Goal: Contribute content: Add original content to the website for others to see

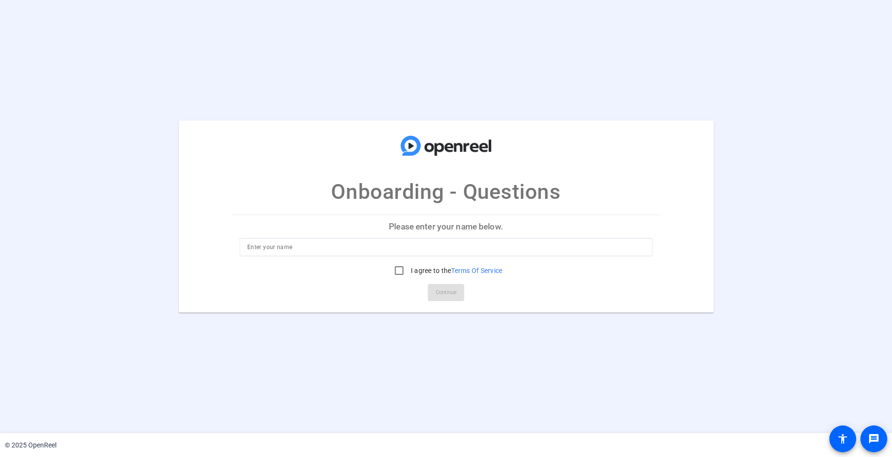
click at [284, 255] on div at bounding box center [446, 247] width 398 height 18
type input "[PERSON_NAME]"
click at [398, 271] on input "I agree to the Terms Of Service" at bounding box center [399, 270] width 19 height 19
checkbox input "true"
click at [443, 289] on span "Continue" at bounding box center [446, 293] width 21 height 14
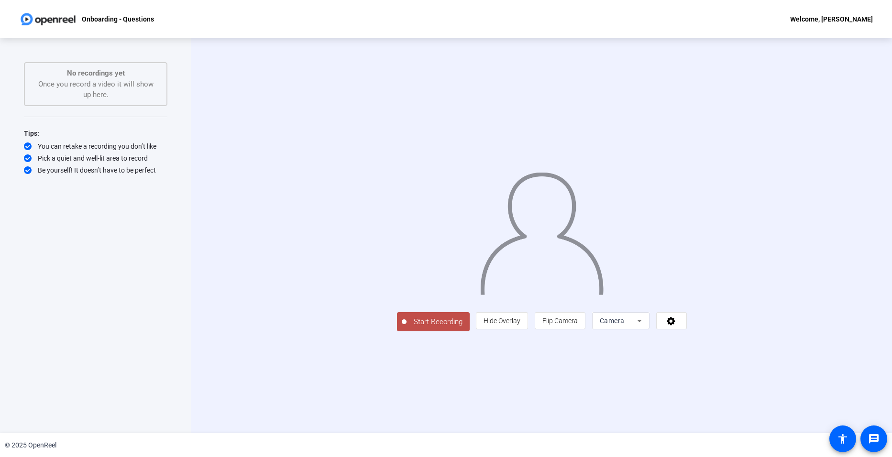
click at [645, 327] on icon at bounding box center [639, 320] width 11 height 11
click at [762, 389] on div at bounding box center [446, 228] width 892 height 457
click at [677, 326] on icon at bounding box center [671, 321] width 11 height 10
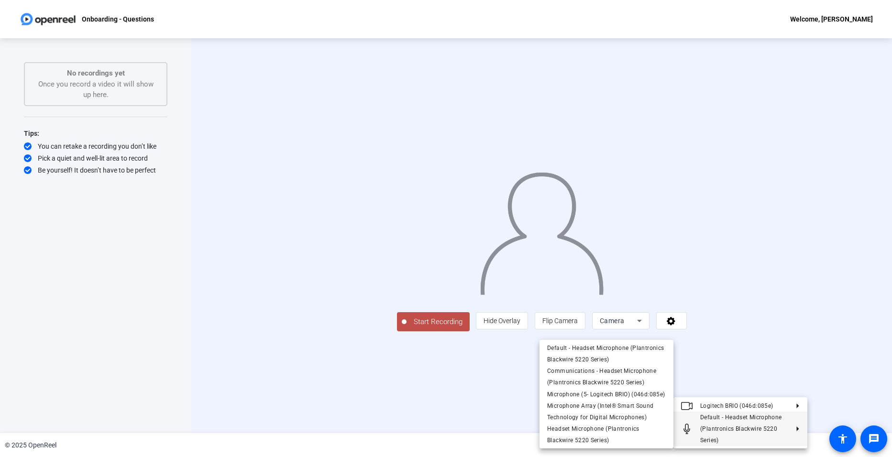
click at [487, 413] on div at bounding box center [446, 228] width 892 height 457
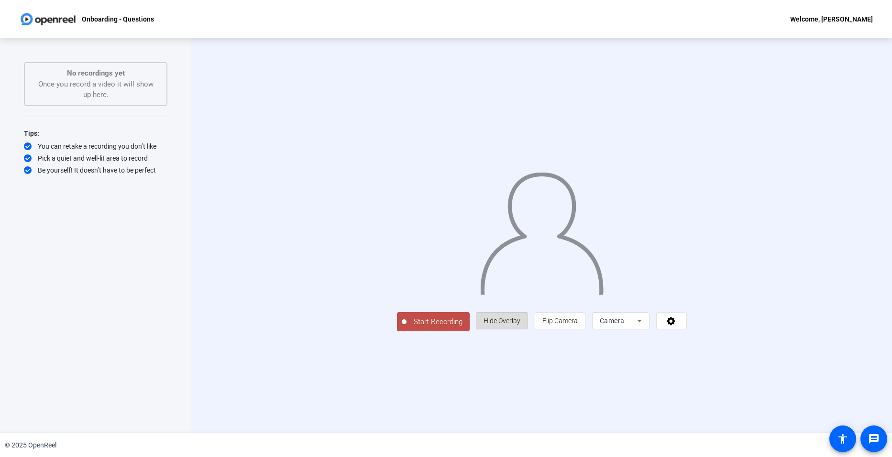
click at [521, 325] on span "Hide Overlay" at bounding box center [502, 321] width 37 height 8
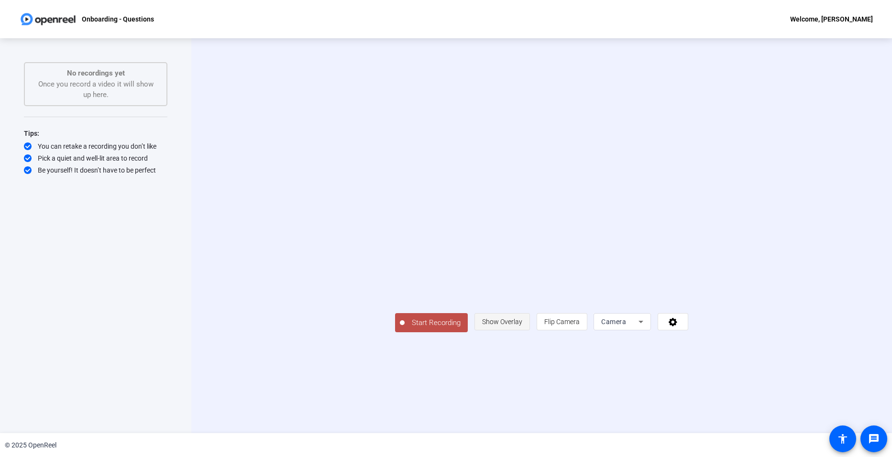
click at [530, 333] on span at bounding box center [502, 322] width 55 height 23
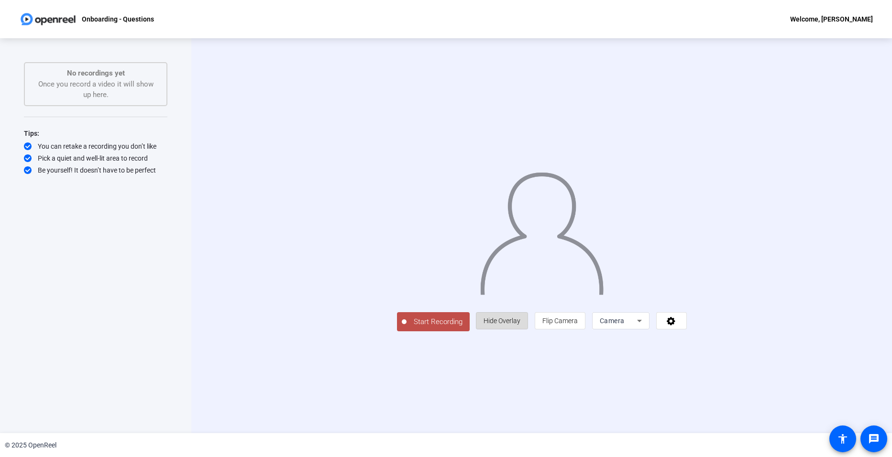
click at [528, 333] on span at bounding box center [502, 321] width 51 height 23
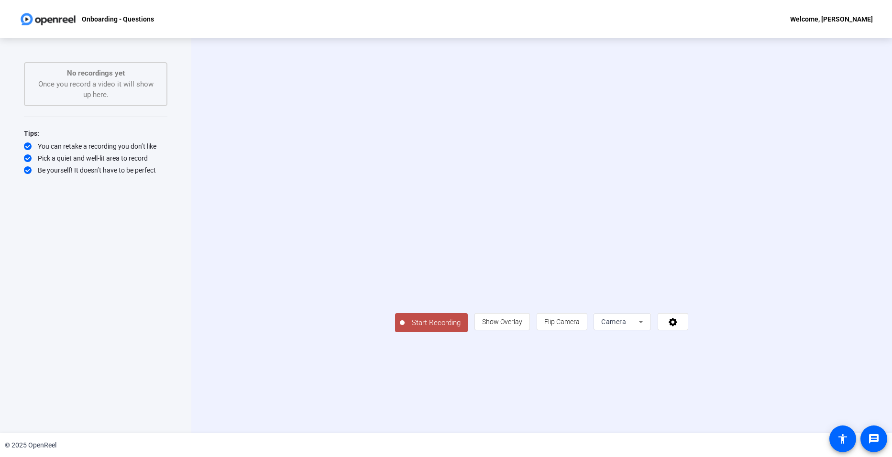
click at [706, 414] on div "Start Recording person Show Overlay flip Flip Camera Camera" at bounding box center [541, 235] width 701 height 395
click at [679, 327] on icon at bounding box center [673, 322] width 11 height 10
click at [789, 391] on div at bounding box center [446, 228] width 892 height 457
click at [647, 328] on icon at bounding box center [640, 321] width 11 height 11
click at [734, 341] on span "Screen" at bounding box center [726, 339] width 18 height 11
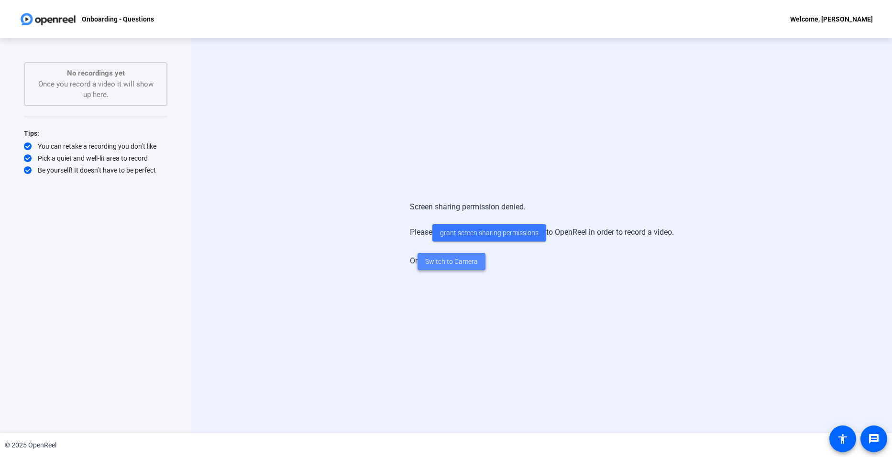
click at [427, 261] on span "Switch to Camera" at bounding box center [451, 262] width 53 height 10
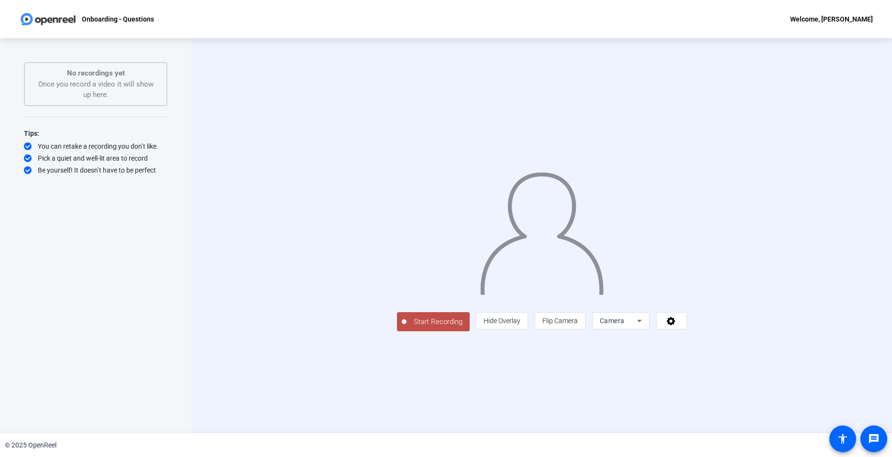
drag, startPoint x: 872, startPoint y: 166, endPoint x: 858, endPoint y: 94, distance: 73.0
click at [872, 163] on div "Start Recording person Hide Overlay flip Flip Camera Camera" at bounding box center [541, 235] width 701 height 395
click at [50, 20] on img at bounding box center [48, 19] width 58 height 19
click at [26, 19] on img at bounding box center [48, 19] width 58 height 19
click at [843, 20] on div "Welcome, [PERSON_NAME]" at bounding box center [831, 18] width 83 height 11
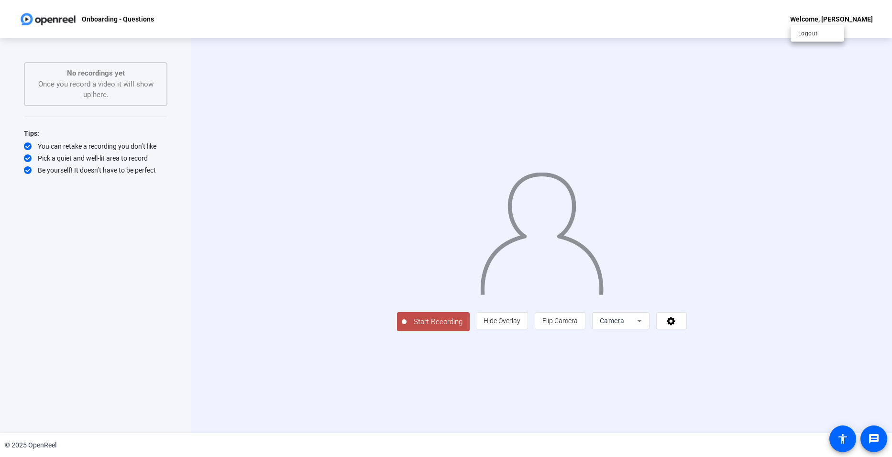
drag, startPoint x: 867, startPoint y: 114, endPoint x: 864, endPoint y: 146, distance: 32.2
click at [867, 114] on div at bounding box center [446, 228] width 892 height 457
click at [479, 295] on img at bounding box center [541, 230] width 125 height 131
click at [676, 326] on icon at bounding box center [671, 321] width 9 height 9
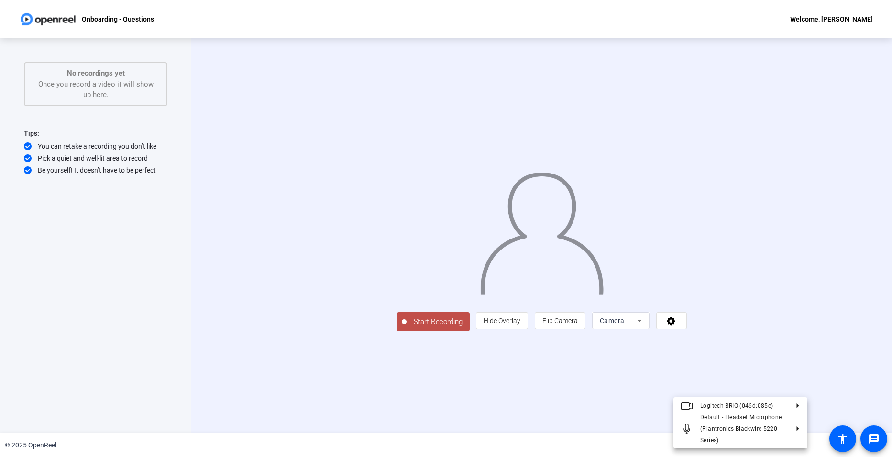
click at [759, 388] on div at bounding box center [446, 228] width 892 height 457
click at [642, 322] on icon at bounding box center [639, 321] width 5 height 2
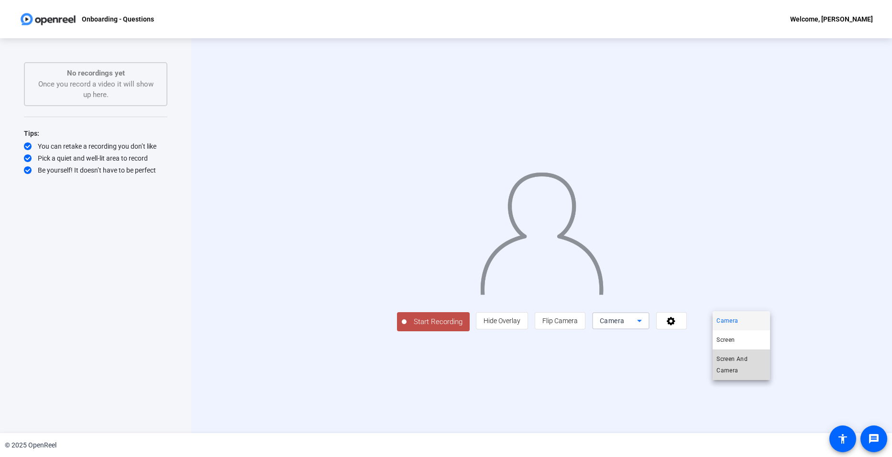
click at [749, 357] on span "Screen And Camera" at bounding box center [742, 365] width 50 height 23
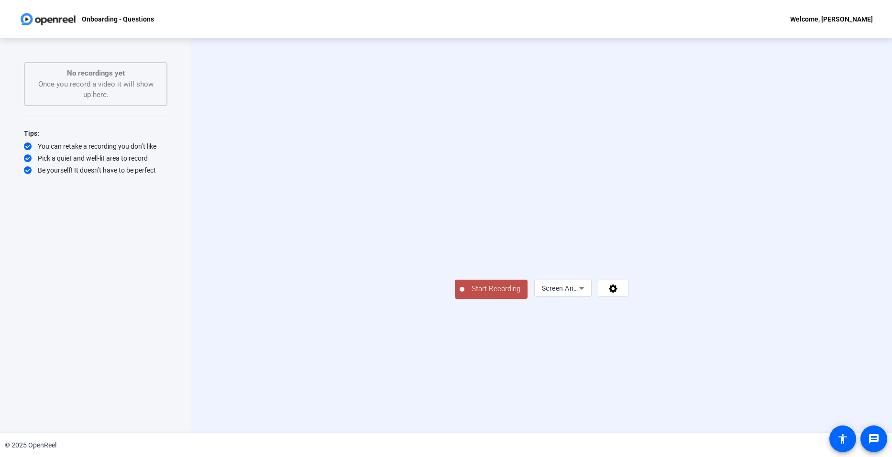
click at [584, 290] on icon at bounding box center [581, 289] width 5 height 2
click at [748, 339] on mat-option "Screen" at bounding box center [741, 340] width 57 height 19
